Goal: Task Accomplishment & Management: Manage account settings

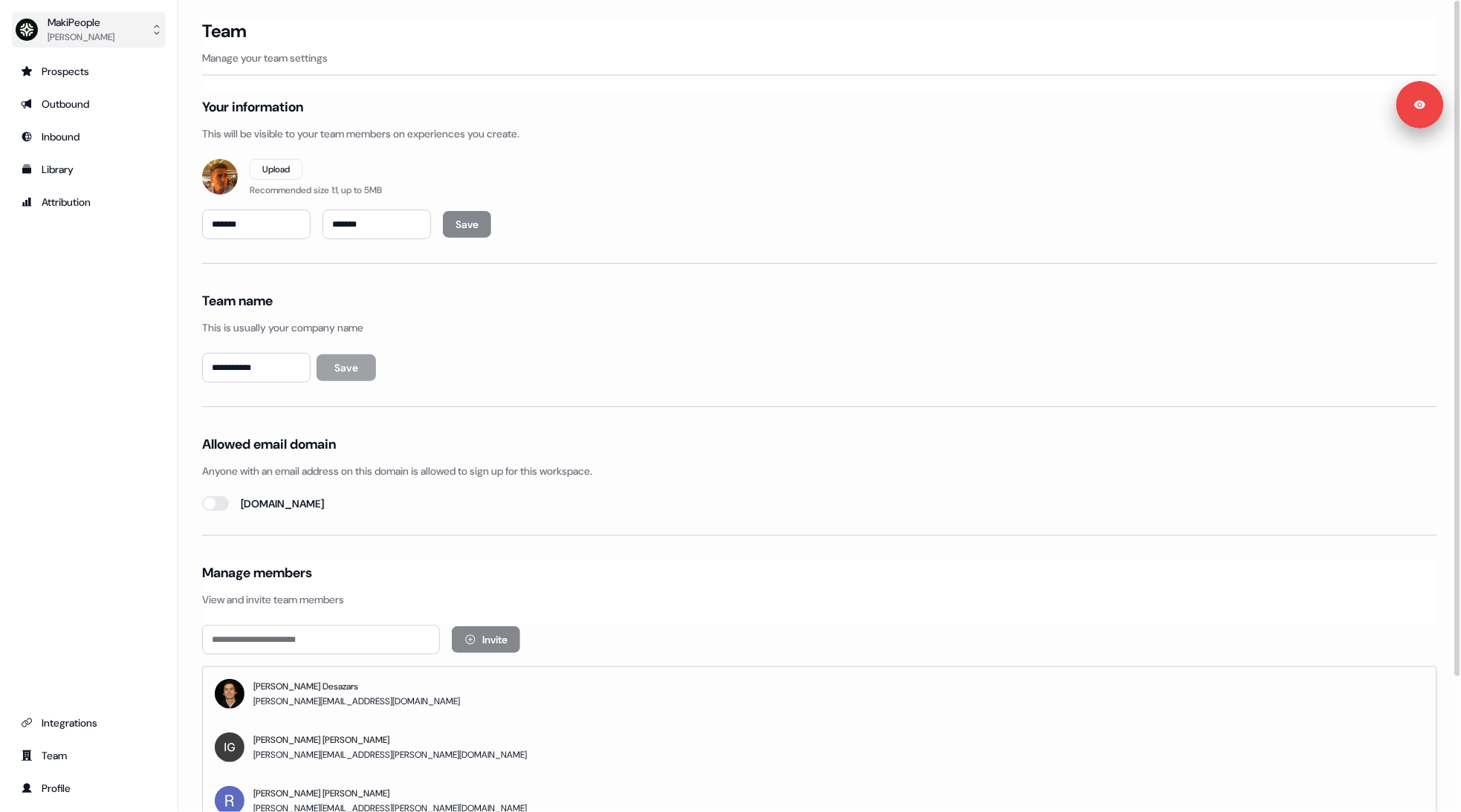
click at [134, 41] on button "MakiPeople Vincent Bonjean" at bounding box center [89, 29] width 154 height 35
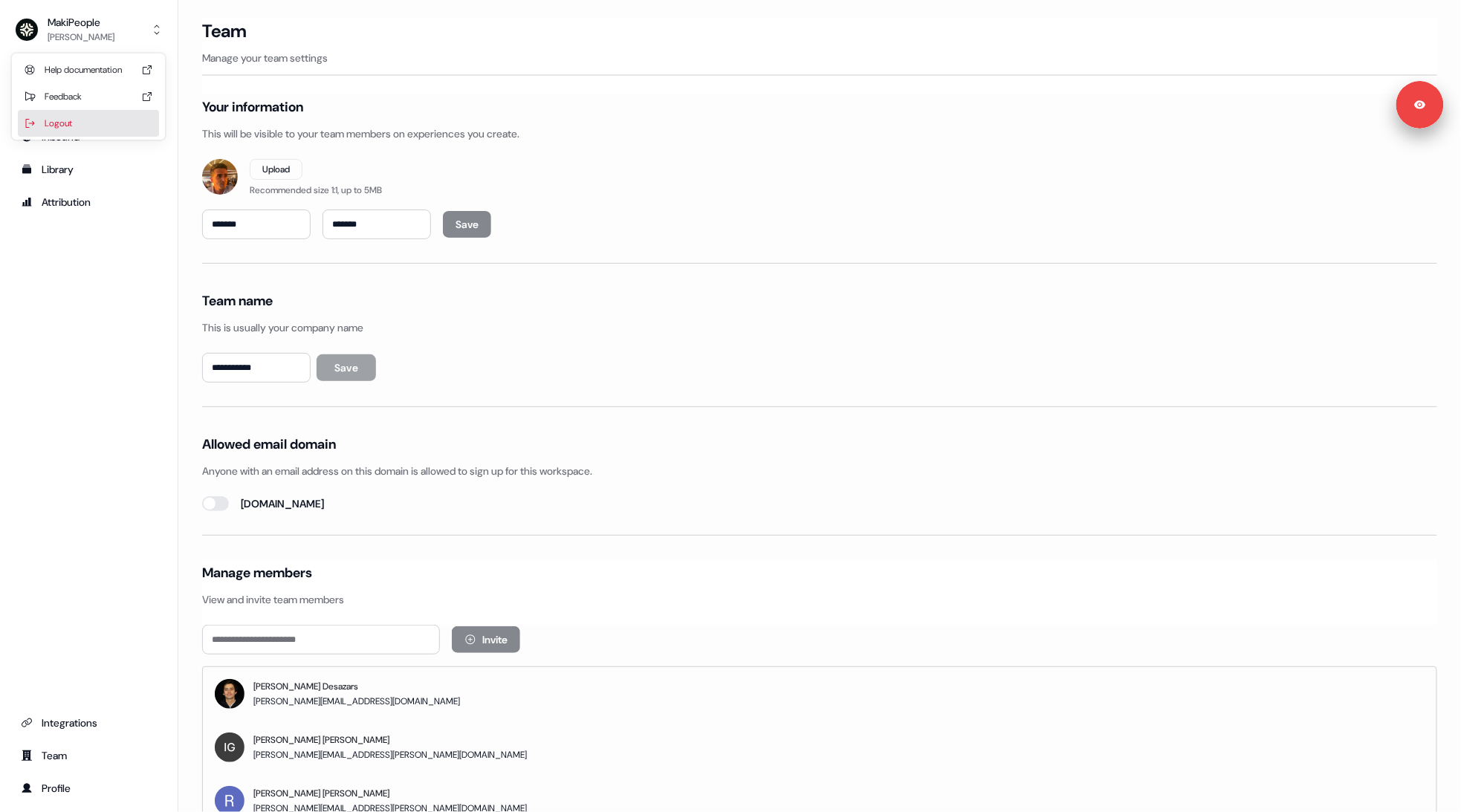
click at [48, 128] on div "Logout" at bounding box center [89, 124] width 141 height 27
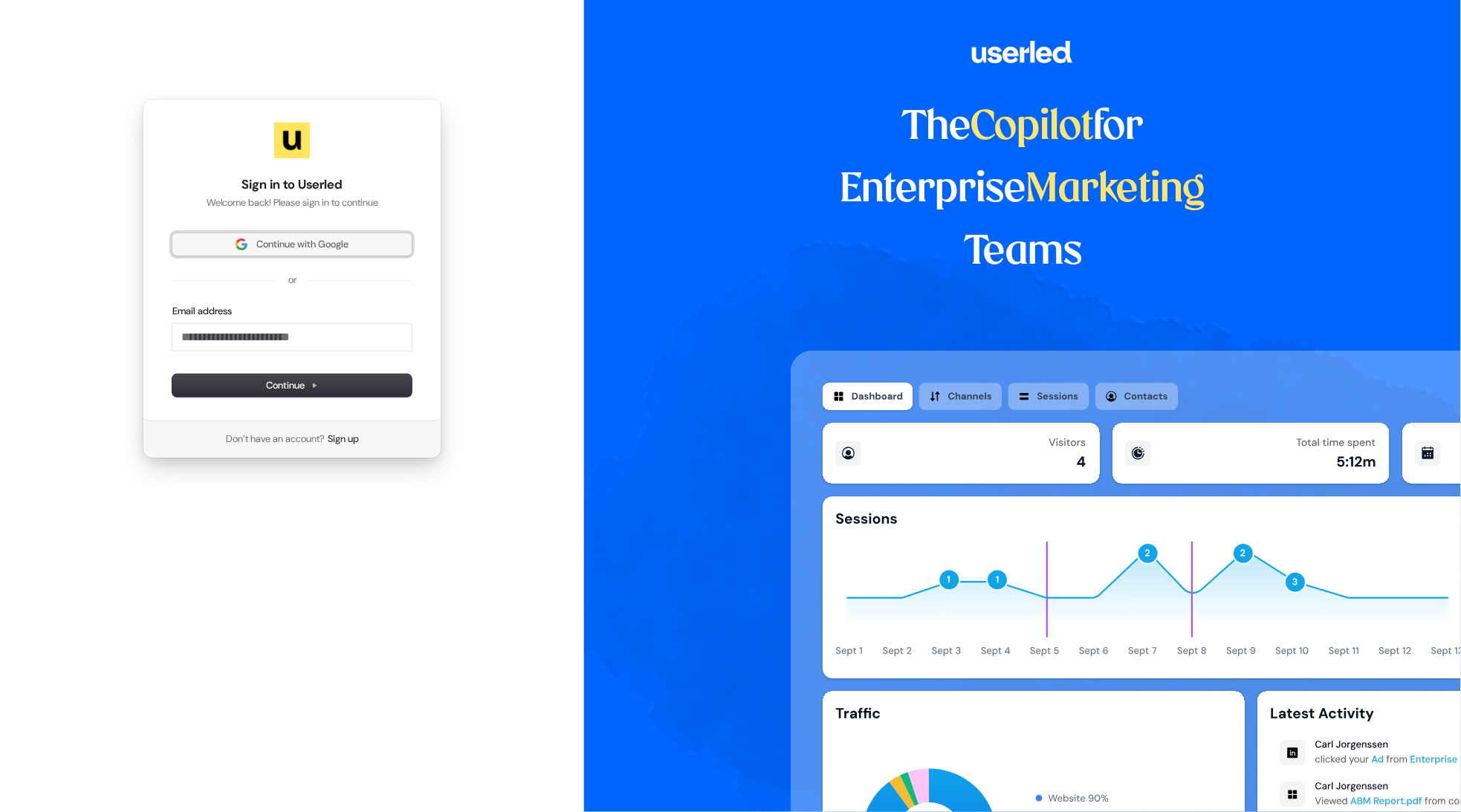
click at [289, 245] on span "Continue with Google" at bounding box center [303, 244] width 92 height 14
